Goal: Task Accomplishment & Management: Manage account settings

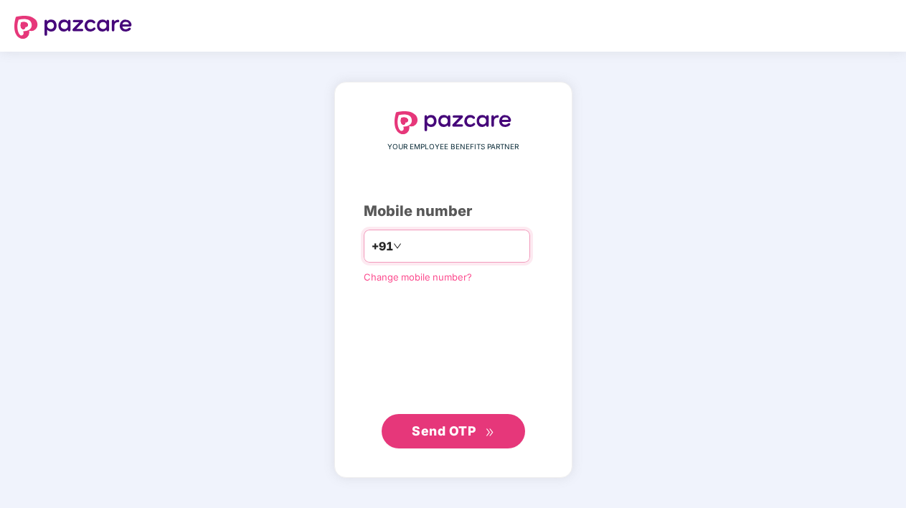
type input "**********"
click at [445, 430] on span "Send OTP" at bounding box center [444, 430] width 64 height 15
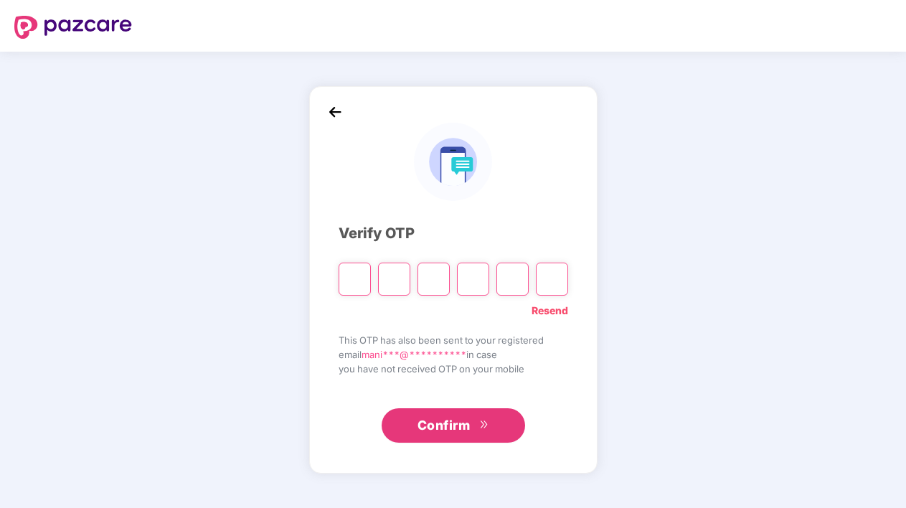
paste input "*"
type input "*"
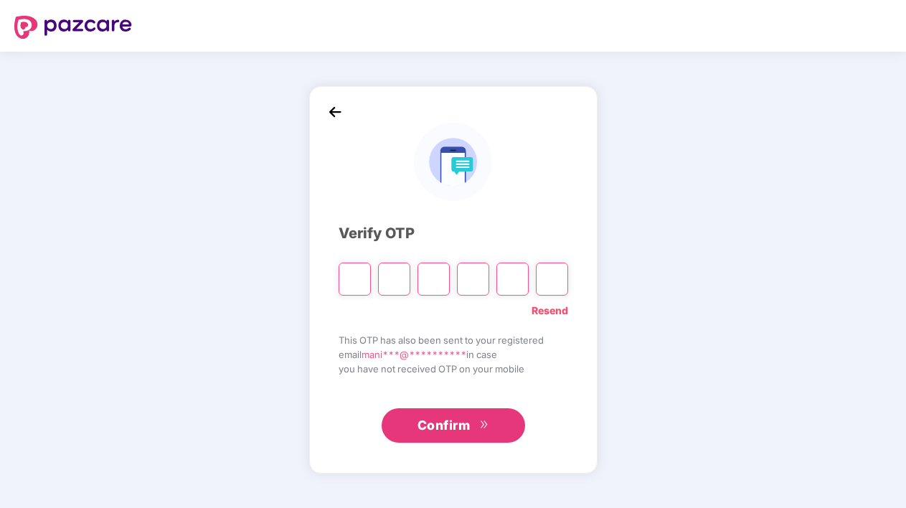
type input "*"
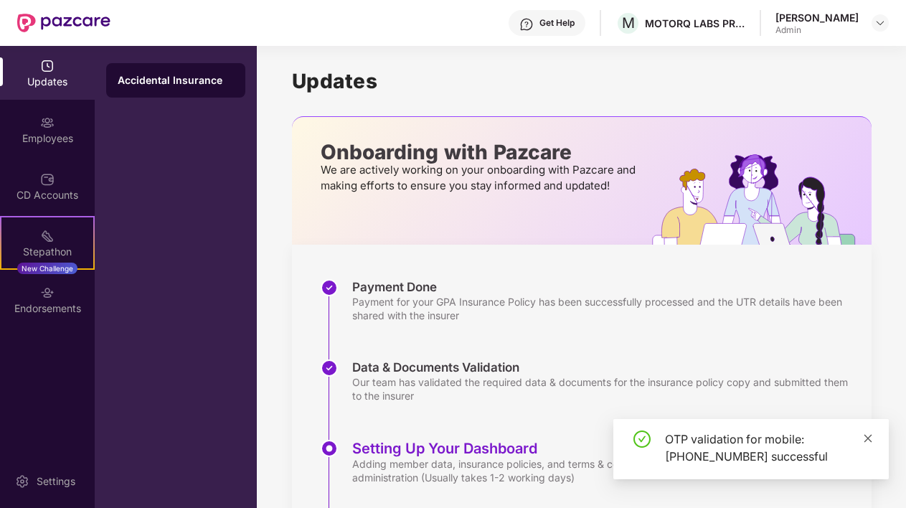
click at [870, 438] on icon "close" at bounding box center [868, 438] width 10 height 10
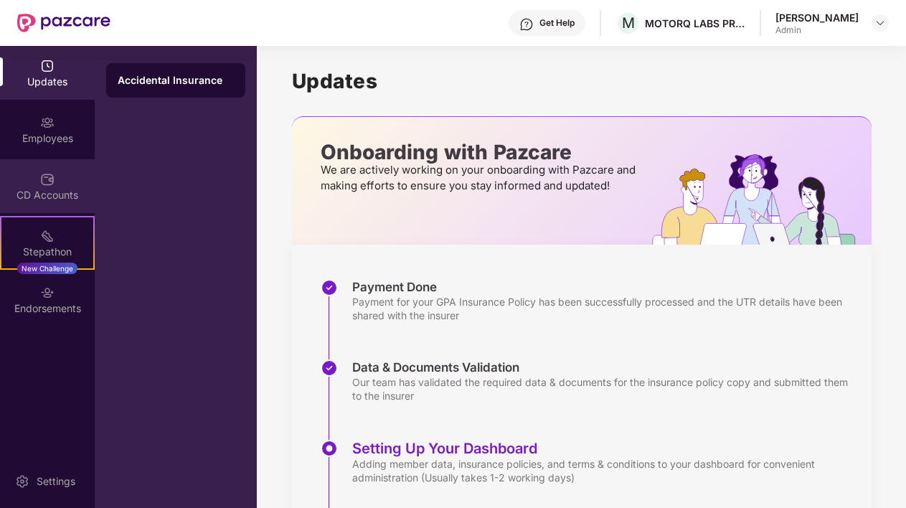
click at [50, 192] on div "CD Accounts" at bounding box center [47, 195] width 95 height 14
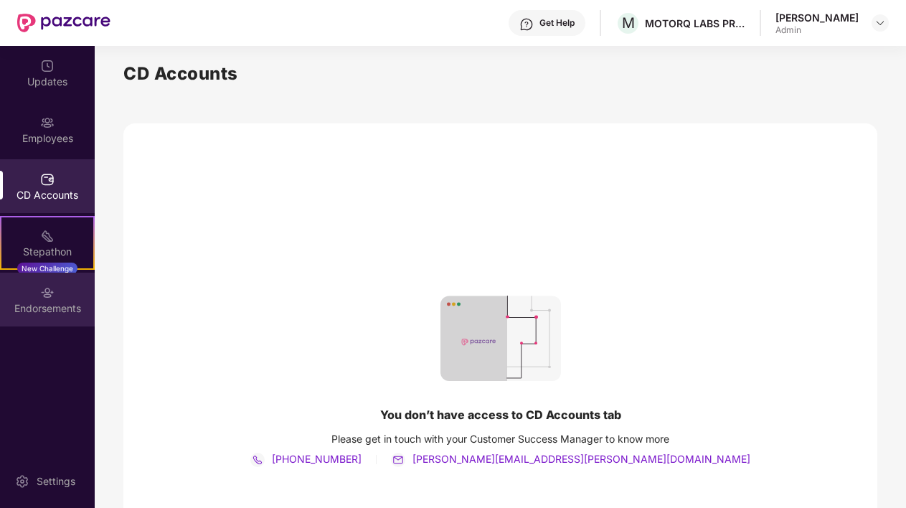
click at [47, 300] on div "Endorsements" at bounding box center [47, 300] width 95 height 54
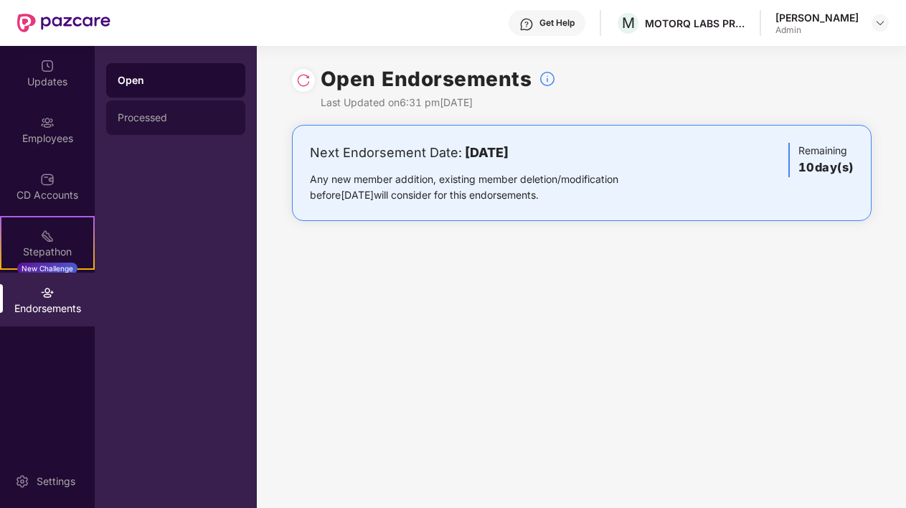
click at [174, 121] on div "Processed" at bounding box center [176, 117] width 116 height 11
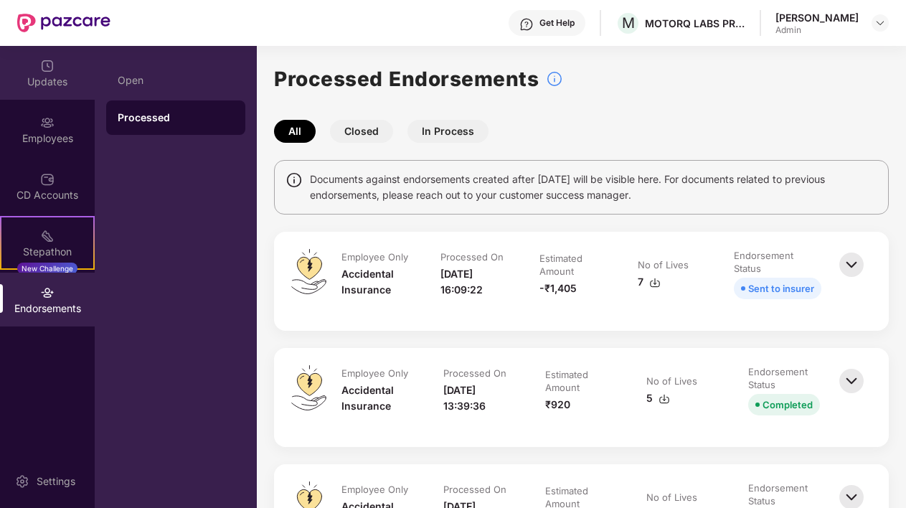
click at [55, 85] on div "Updates" at bounding box center [47, 82] width 95 height 14
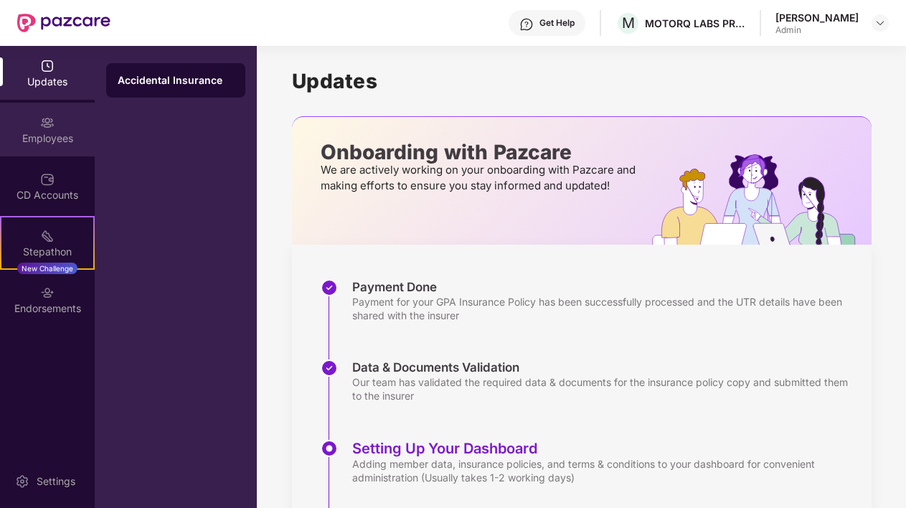
click at [70, 138] on div "Employees" at bounding box center [47, 138] width 95 height 14
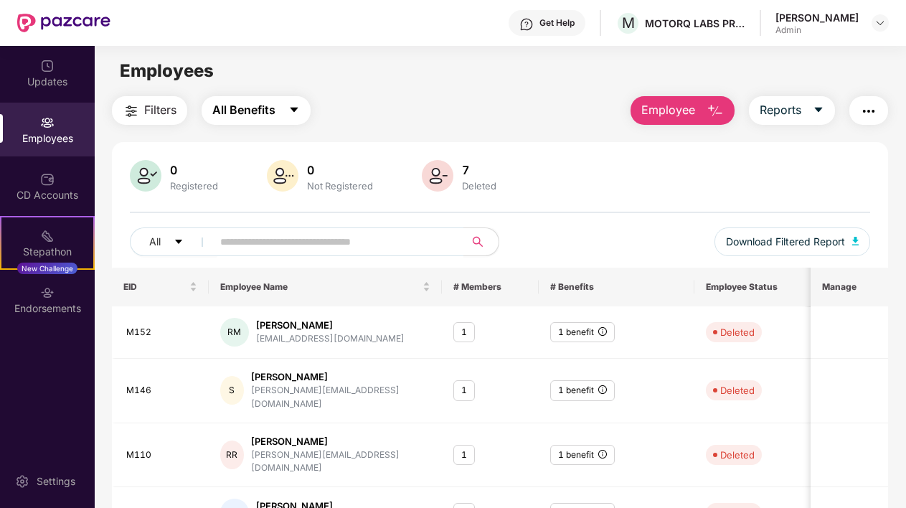
click at [278, 112] on button "All Benefits" at bounding box center [256, 110] width 109 height 29
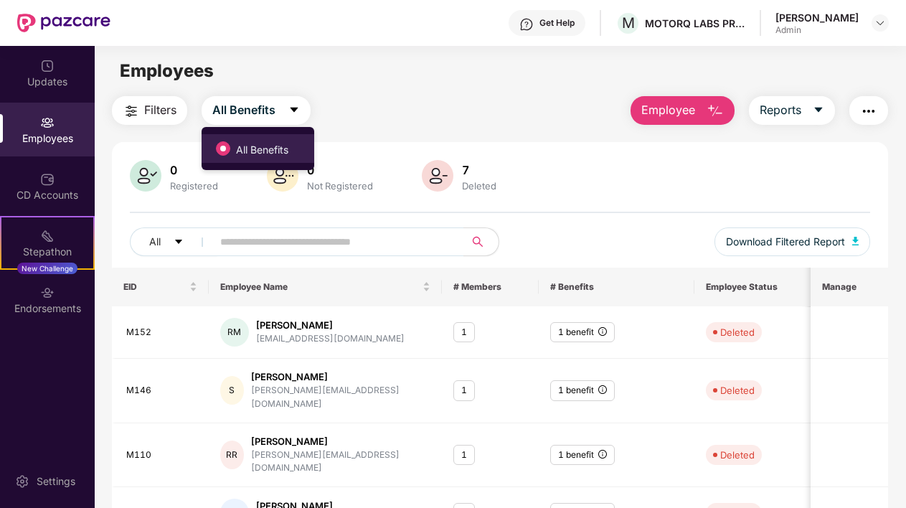
click at [262, 141] on label "All Benefits" at bounding box center [255, 148] width 93 height 24
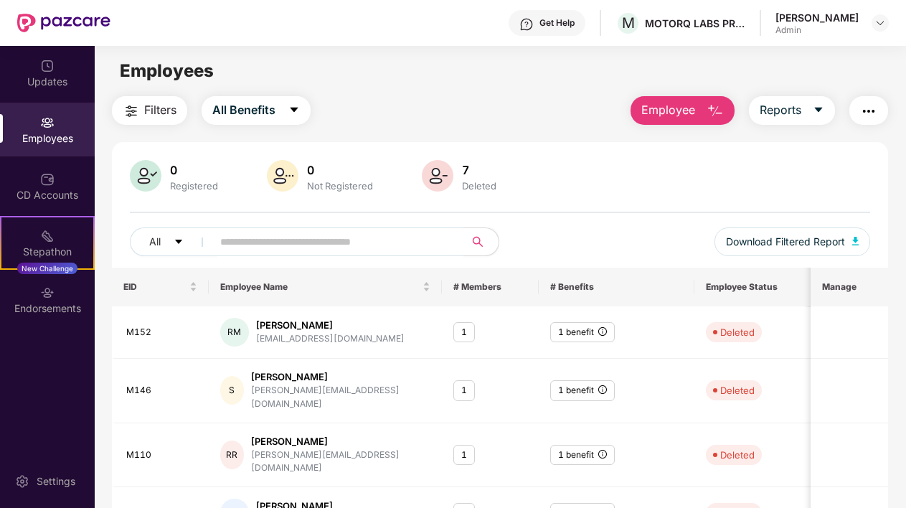
click at [443, 105] on div "Filters All Benefits Employee Reports" at bounding box center [500, 110] width 777 height 29
